Goal: Find specific page/section: Find specific page/section

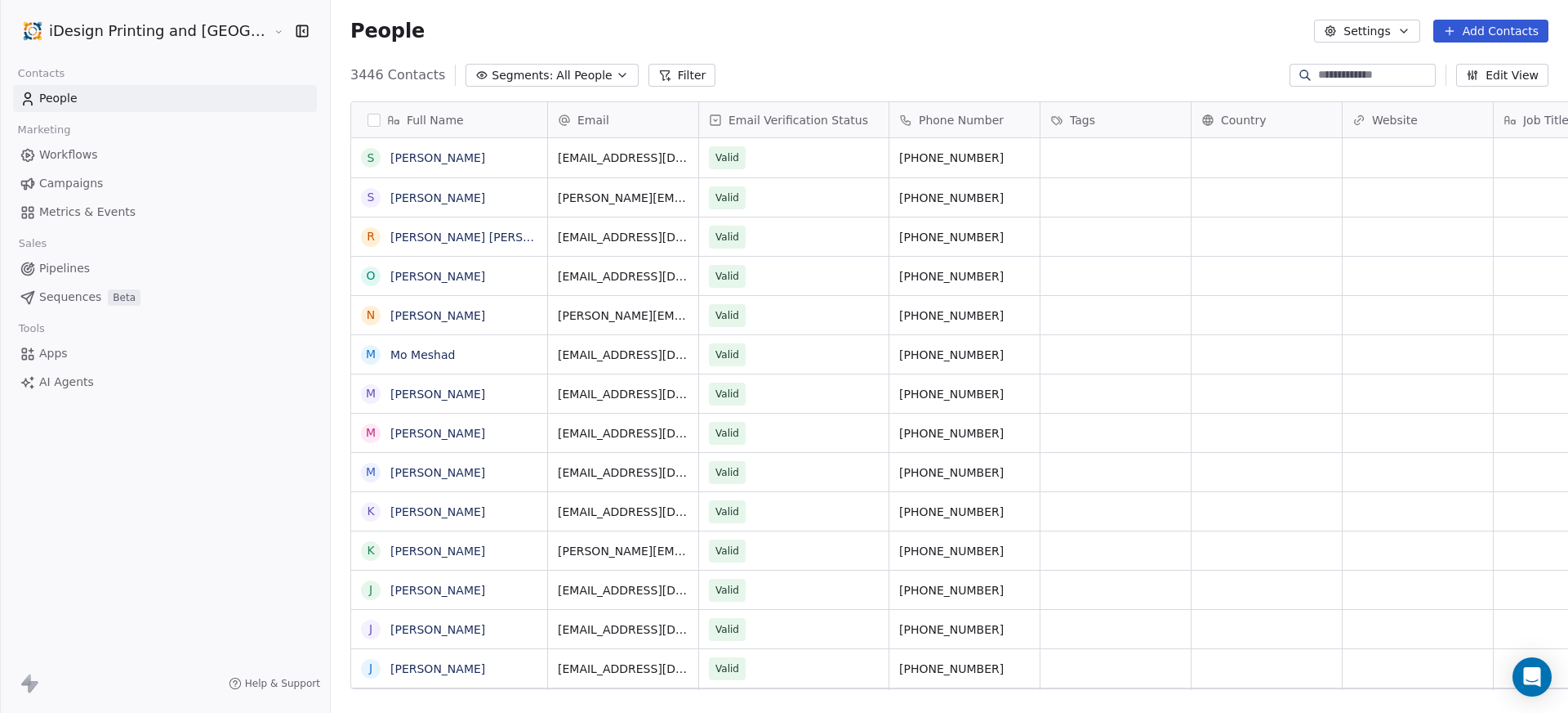
scroll to position [13, 13]
click at [157, 185] on link "Campaigns" at bounding box center [165, 183] width 303 height 27
